Goal: Information Seeking & Learning: Learn about a topic

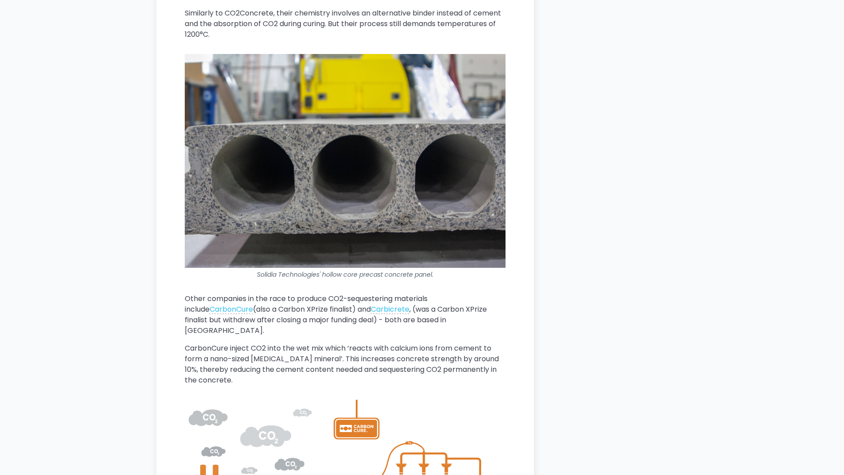
scroll to position [2212, 0]
